Goal: Check status: Check status

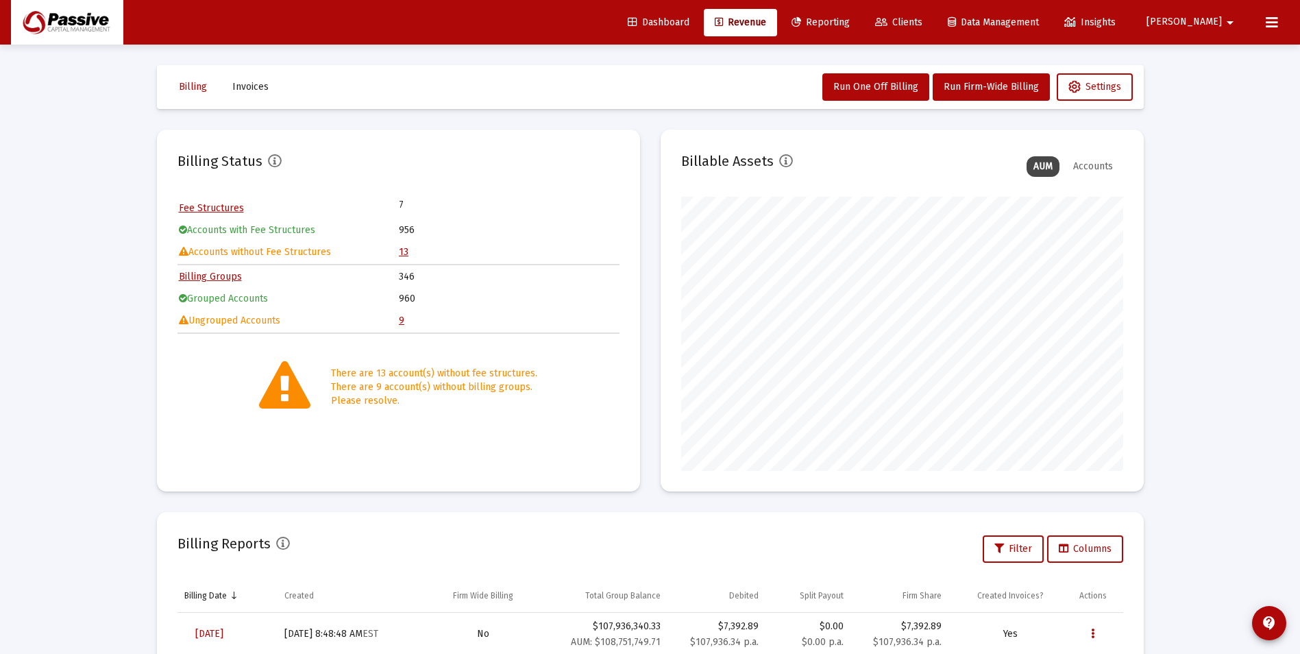
scroll to position [274, 442]
click at [690, 27] on span "Dashboard" at bounding box center [659, 22] width 62 height 12
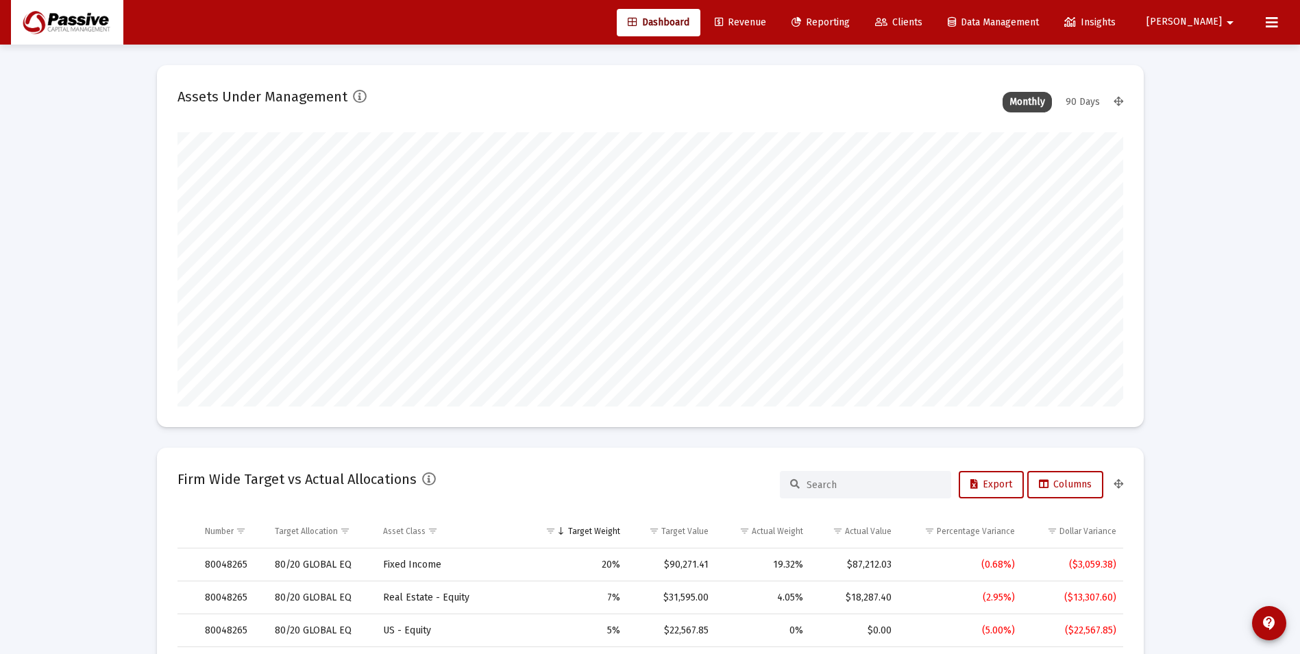
click at [766, 23] on span "Revenue" at bounding box center [740, 22] width 51 height 12
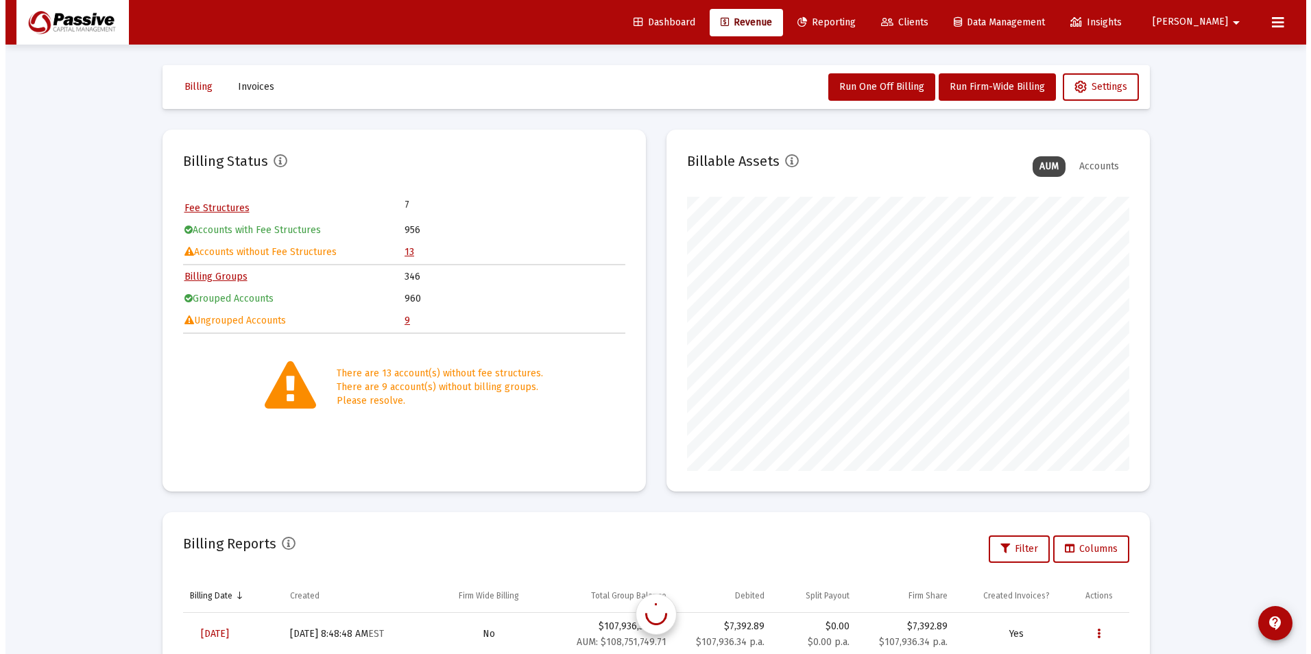
scroll to position [274, 442]
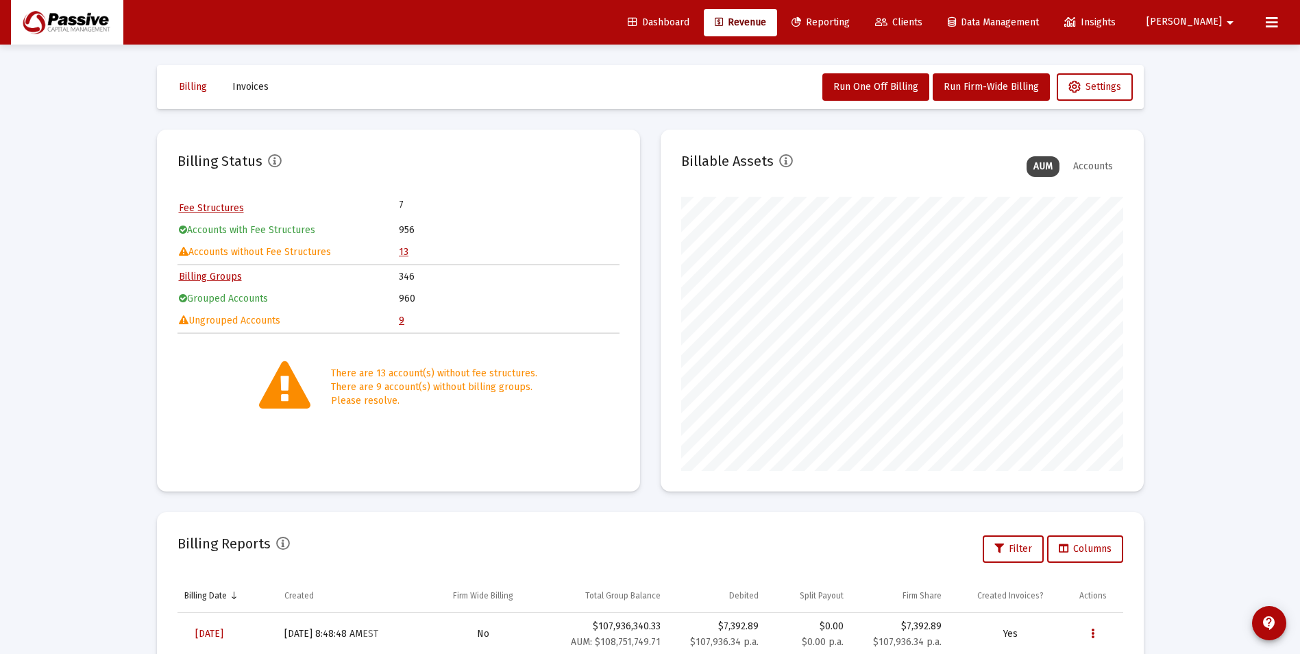
click at [850, 22] on span "Reporting" at bounding box center [821, 22] width 58 height 12
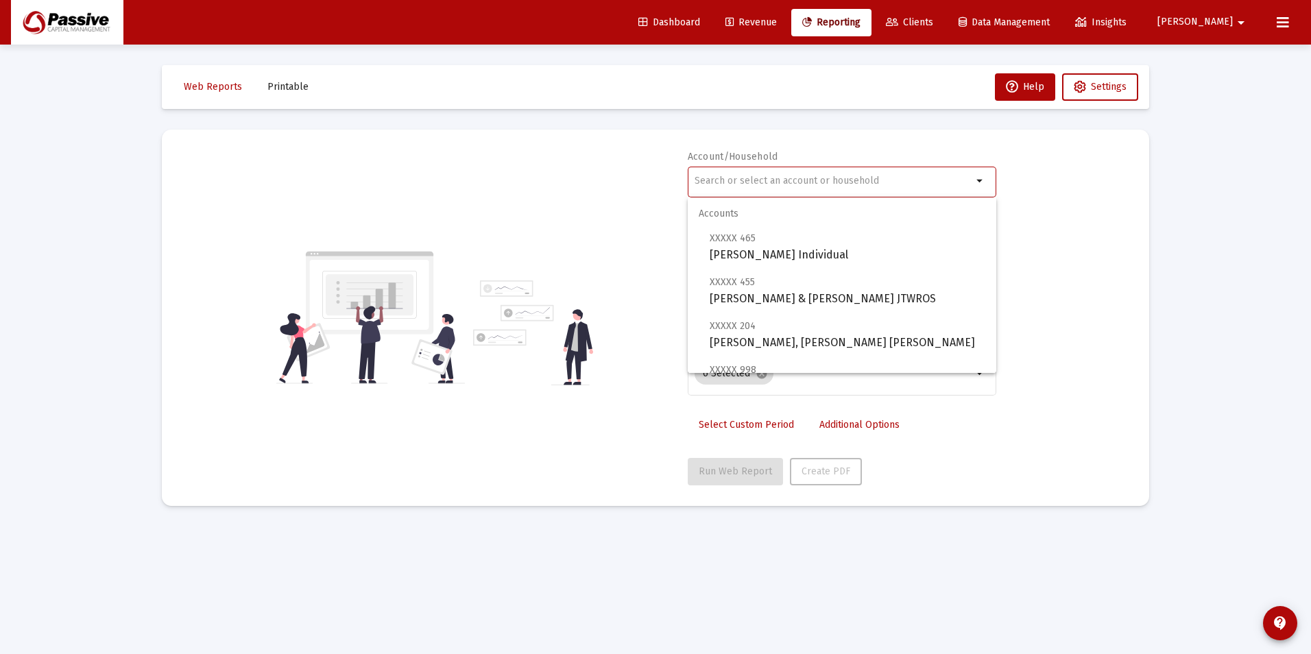
click at [816, 178] on input "text" at bounding box center [833, 180] width 278 height 11
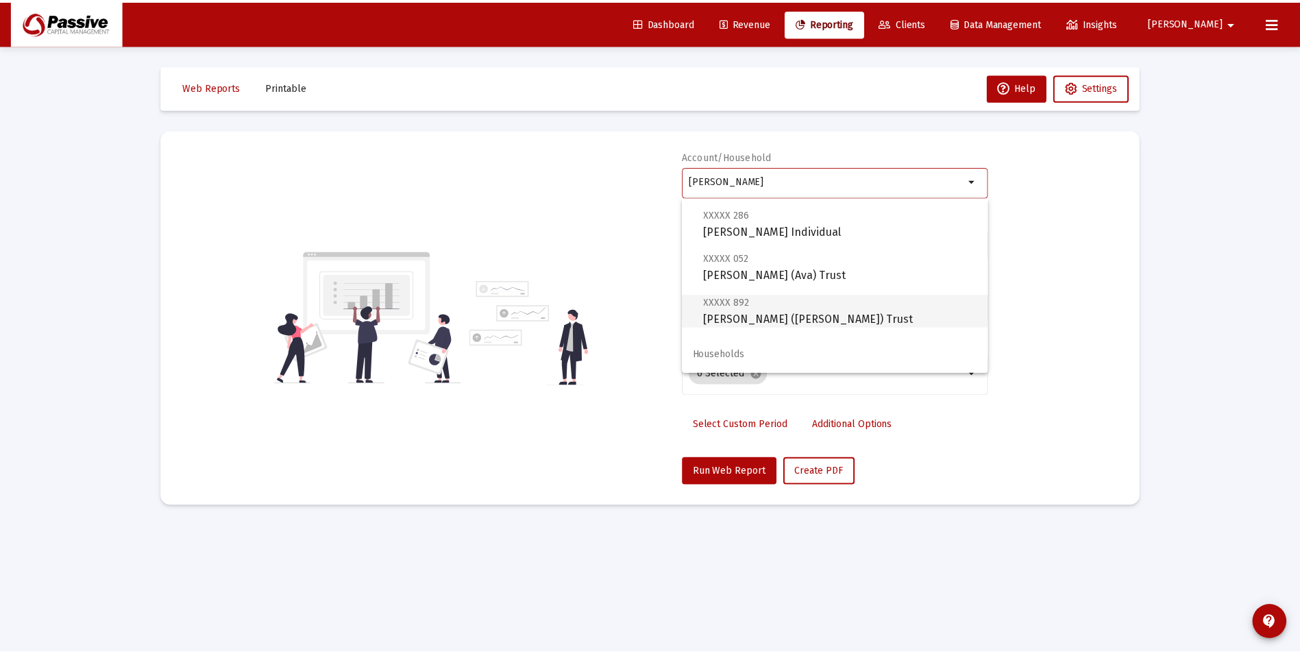
scroll to position [99, 0]
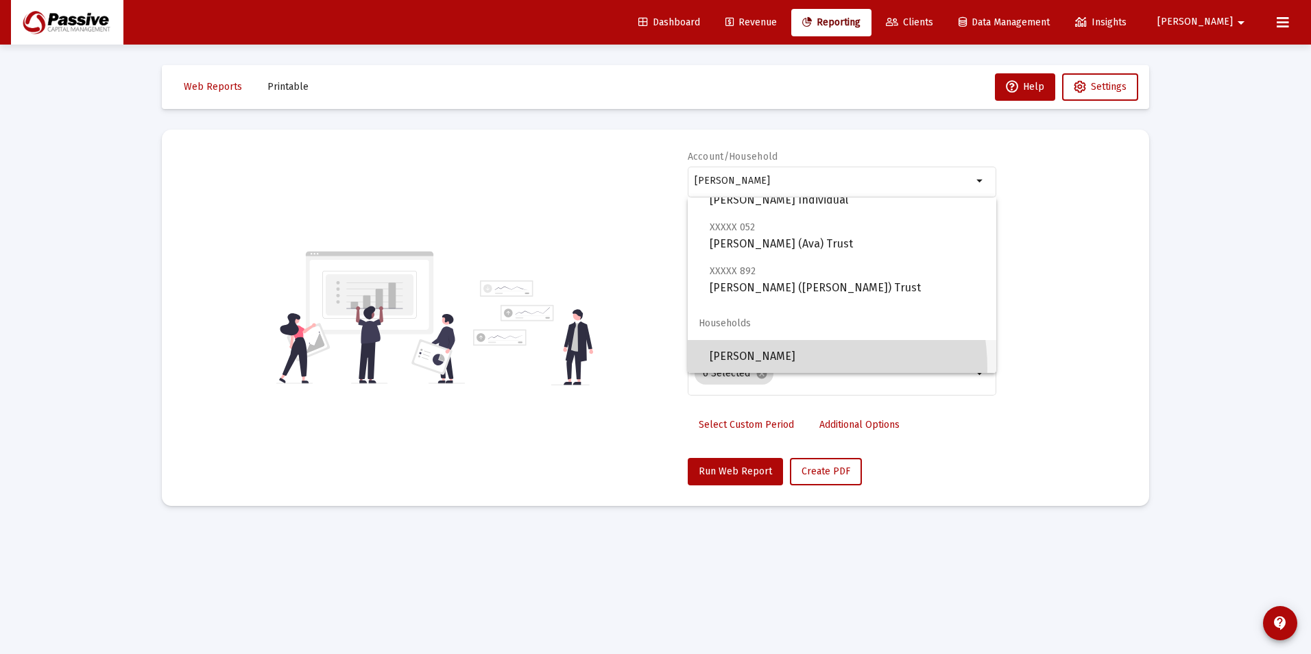
click at [777, 368] on span "[PERSON_NAME]" at bounding box center [848, 356] width 276 height 33
type input "[PERSON_NAME]"
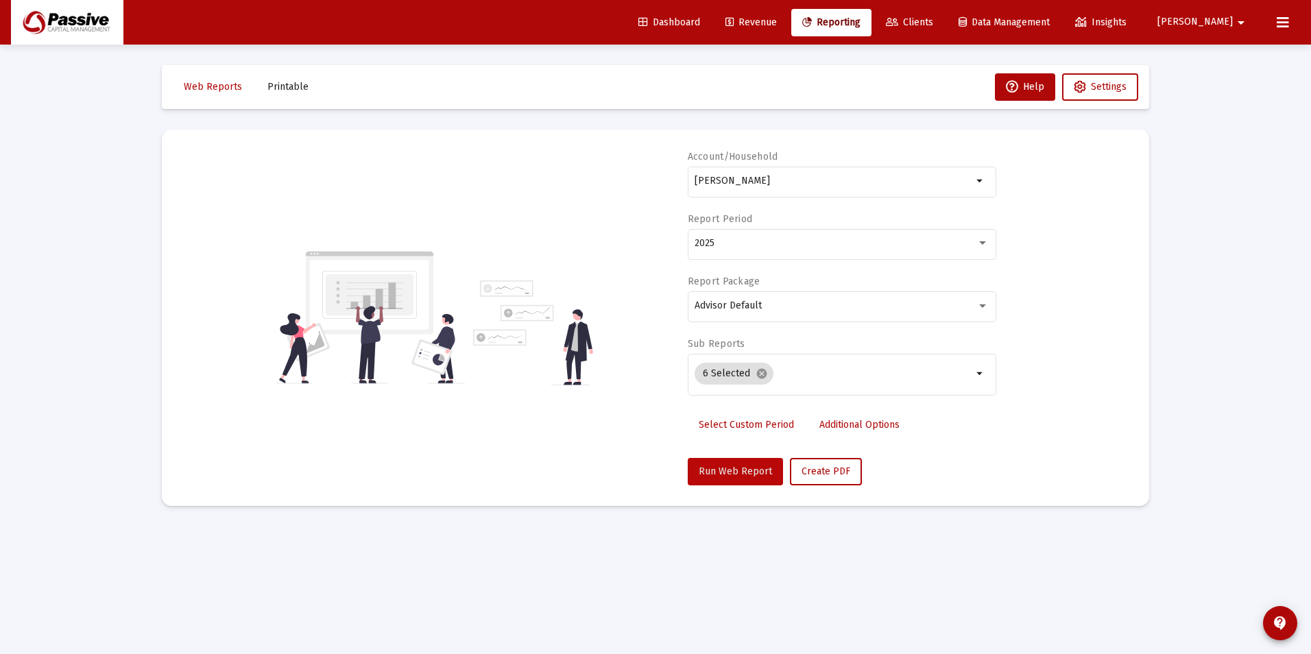
click at [744, 474] on span "Run Web Report" at bounding box center [735, 471] width 73 height 12
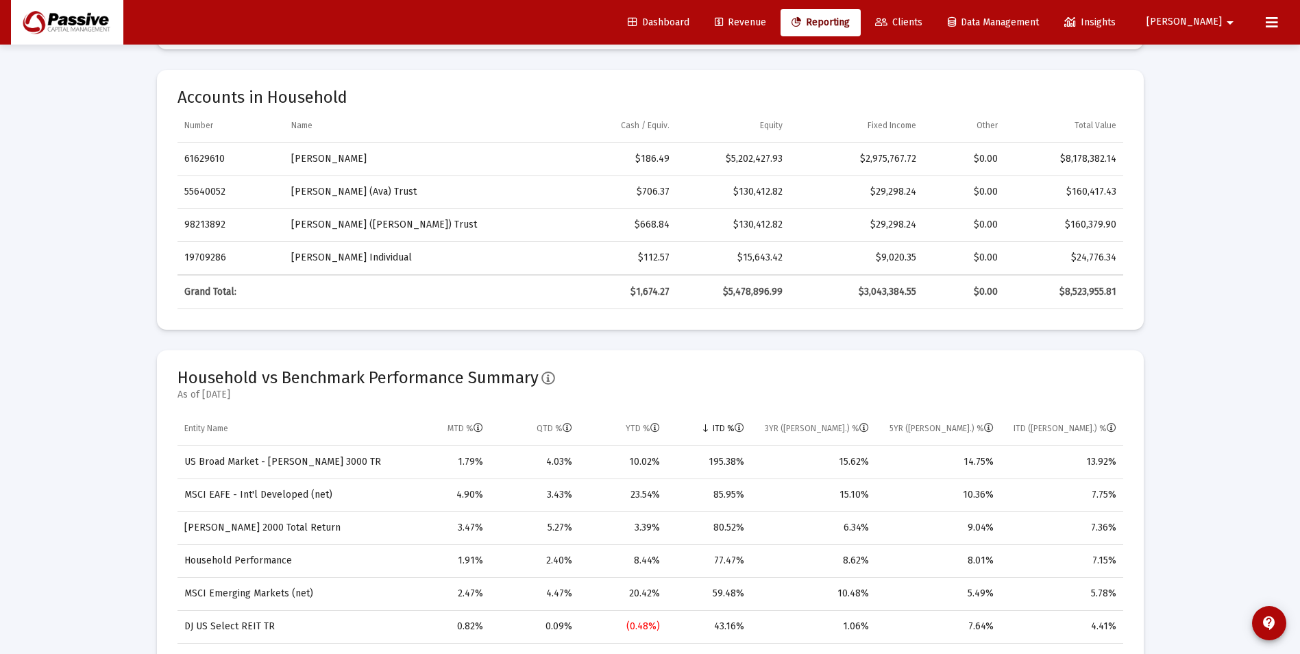
scroll to position [186, 0]
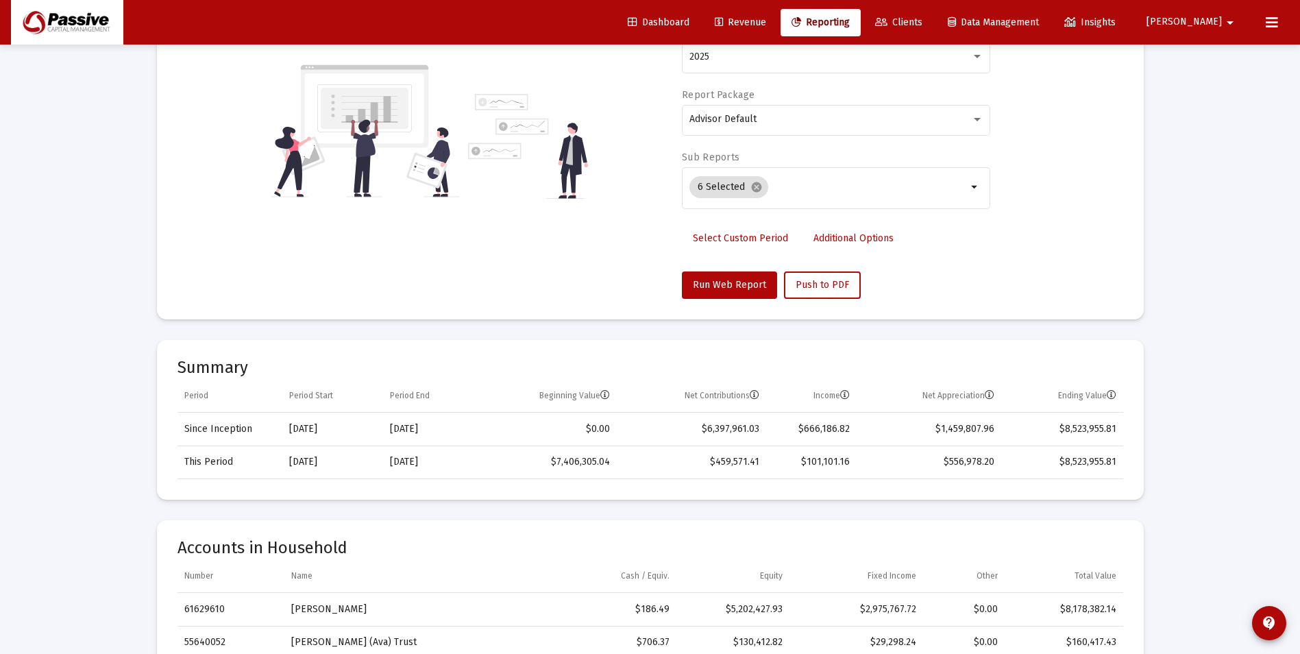
click at [723, 25] on icon at bounding box center [719, 23] width 8 height 10
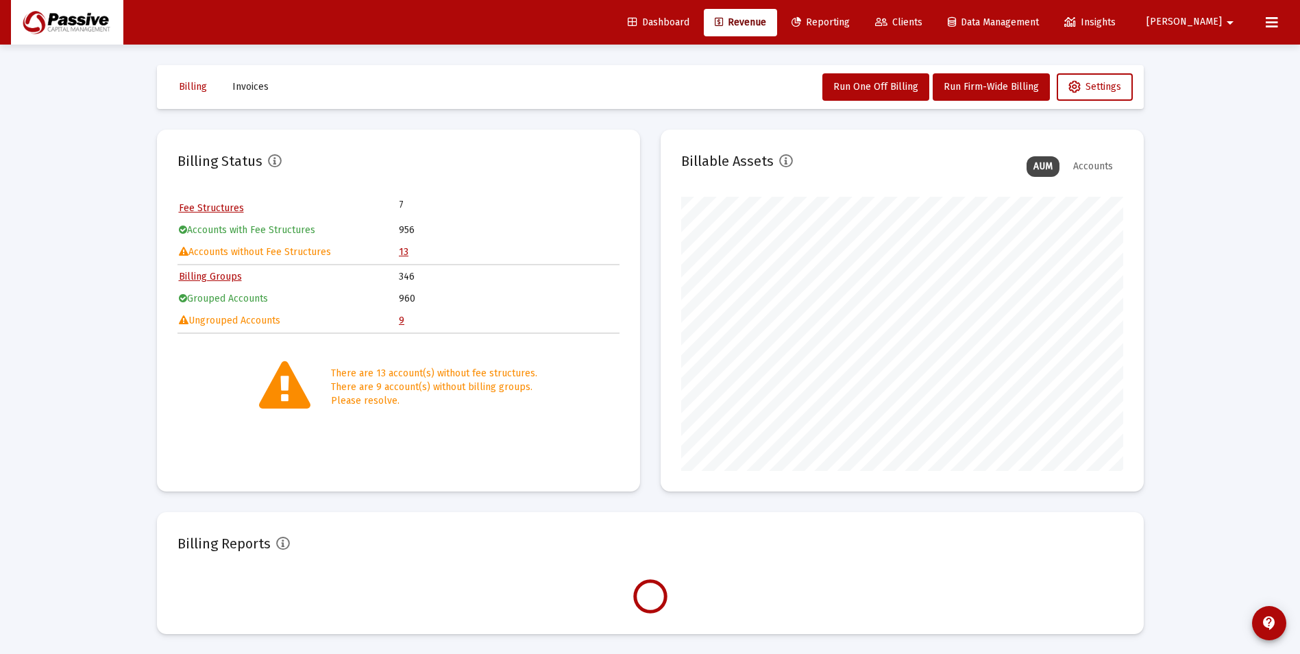
scroll to position [274, 442]
